Goal: Information Seeking & Learning: Learn about a topic

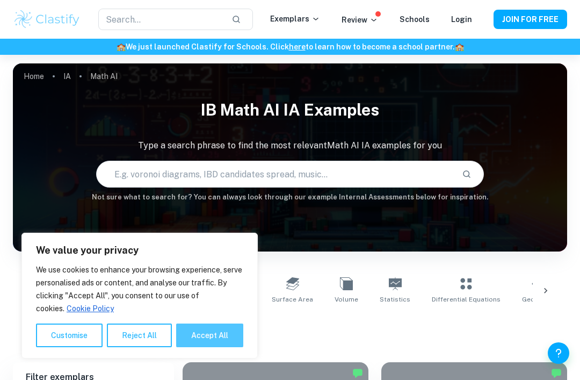
click at [195, 326] on button "Accept All" at bounding box center [209, 335] width 67 height 24
checkbox input "true"
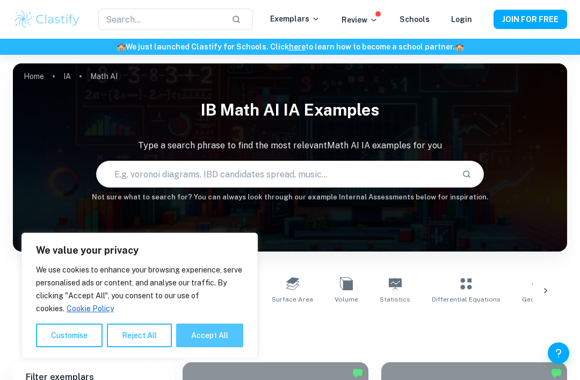
checkbox input "true"
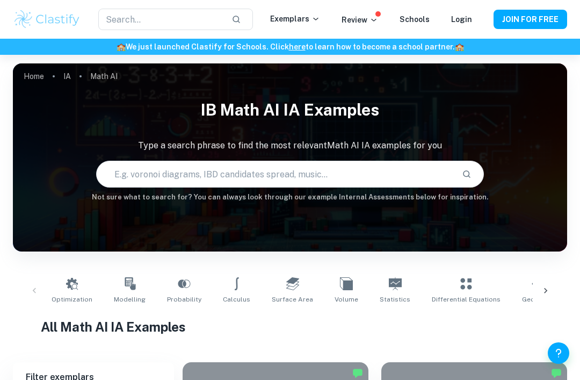
click at [224, 187] on input "text" at bounding box center [275, 174] width 356 height 30
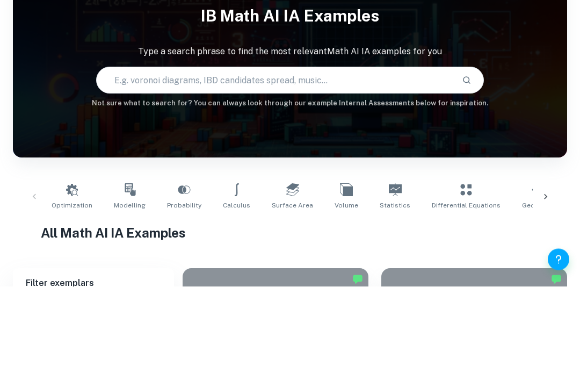
click at [197, 159] on input "text" at bounding box center [275, 174] width 356 height 30
paste input "Write an expression for the sequence of operations described below. multiply 6 …"
type input "Write an expression for the sequence of operations described below. multiply 6 …"
